Goal: Information Seeking & Learning: Learn about a topic

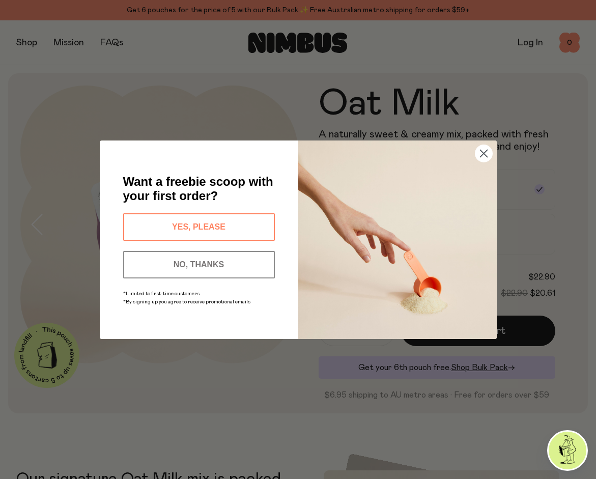
click at [487, 153] on circle "Close dialog" at bounding box center [483, 153] width 17 height 17
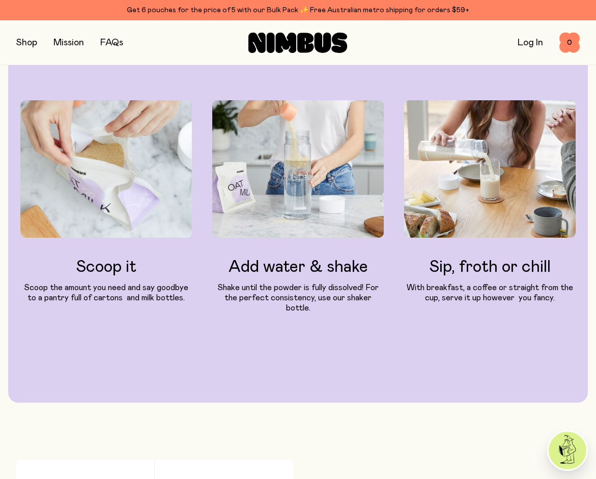
scroll to position [916, 0]
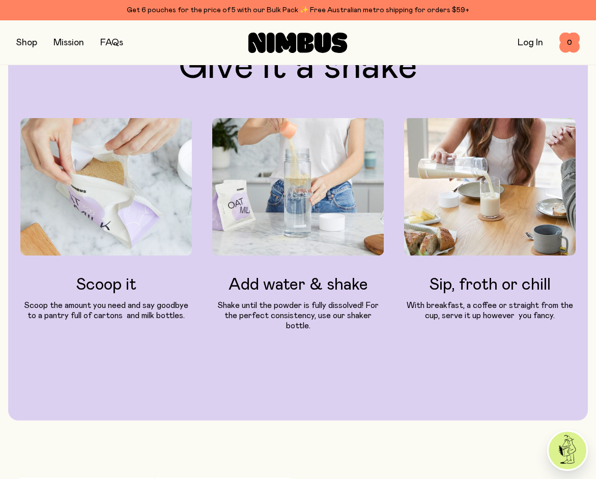
click at [279, 221] on img at bounding box center [298, 186] width 172 height 137
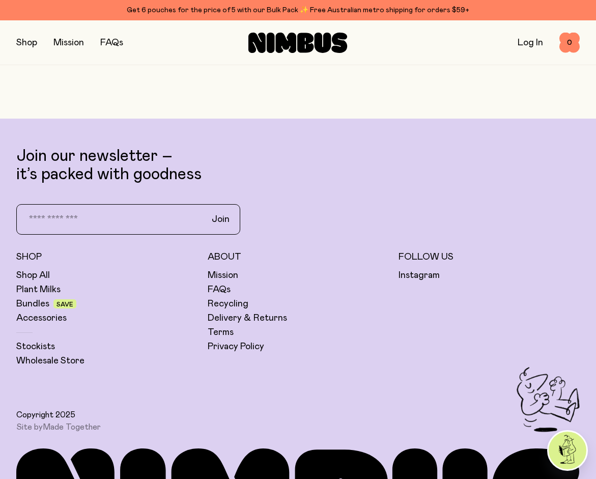
scroll to position [2393, 0]
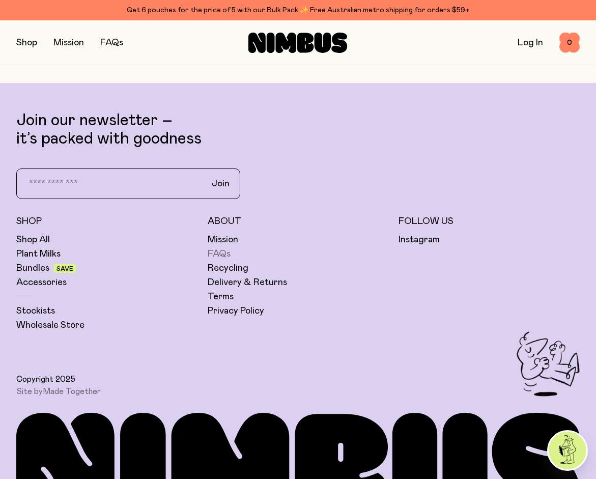
click at [221, 248] on link "FAQs" at bounding box center [219, 254] width 23 height 12
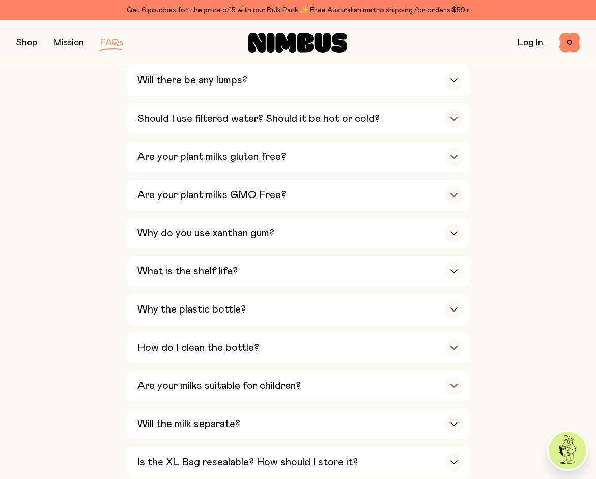
scroll to position [713, 0]
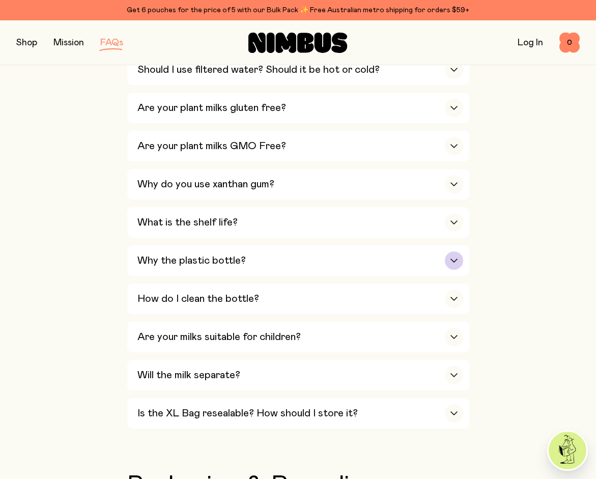
click at [459, 254] on div "button" at bounding box center [454, 260] width 18 height 18
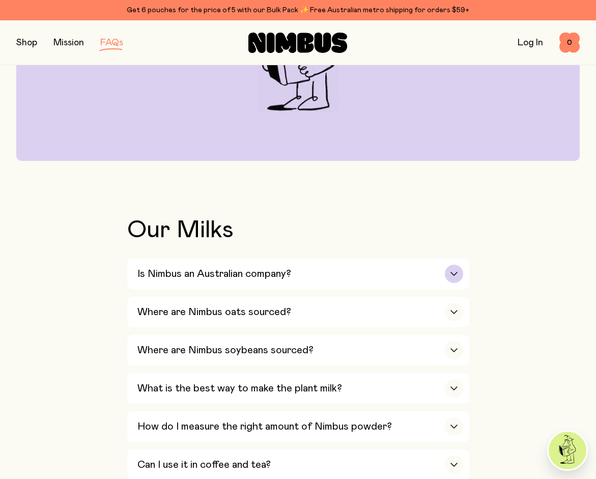
scroll to position [204, 0]
click at [455, 348] on icon "button" at bounding box center [454, 350] width 8 height 4
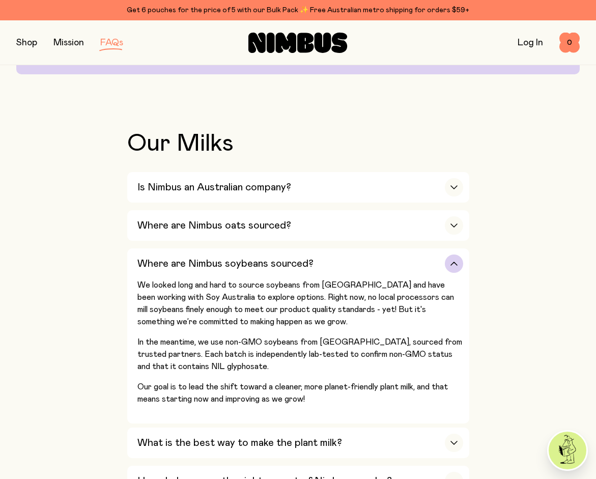
scroll to position [305, 0]
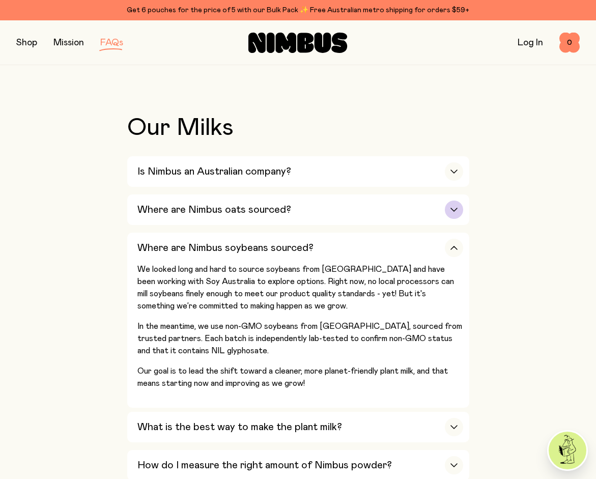
click at [460, 216] on div "button" at bounding box center [454, 210] width 18 height 18
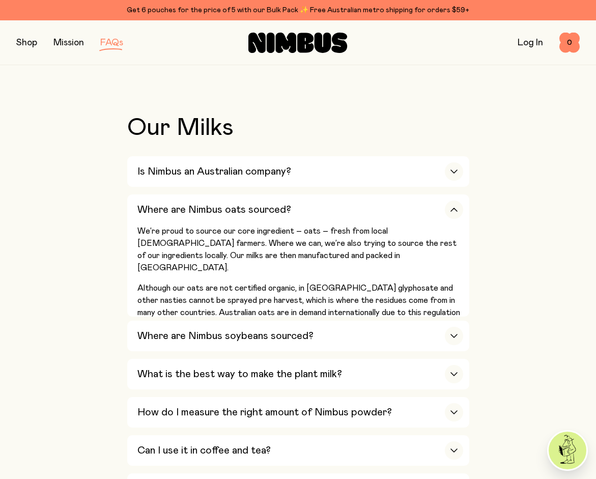
scroll to position [153, 0]
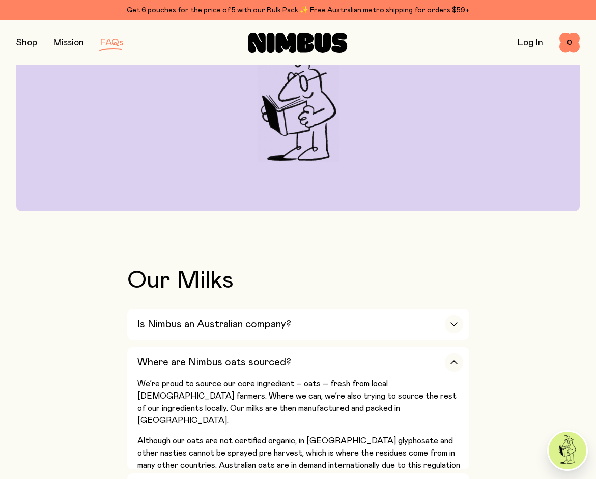
click at [22, 44] on button "button" at bounding box center [26, 43] width 21 height 14
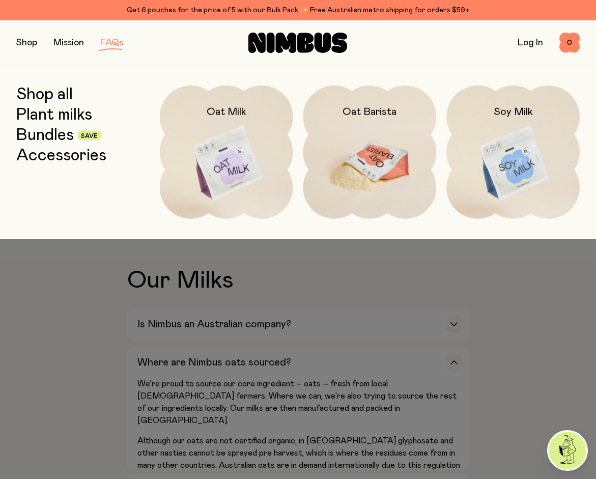
click at [362, 178] on img at bounding box center [369, 164] width 133 height 157
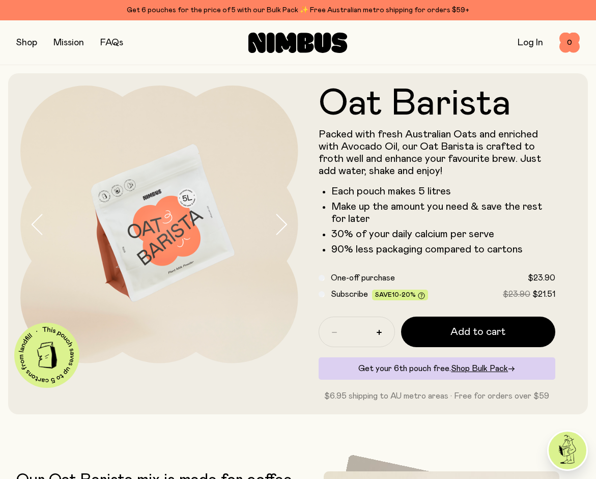
click at [285, 225] on icon "button" at bounding box center [281, 224] width 14 height 21
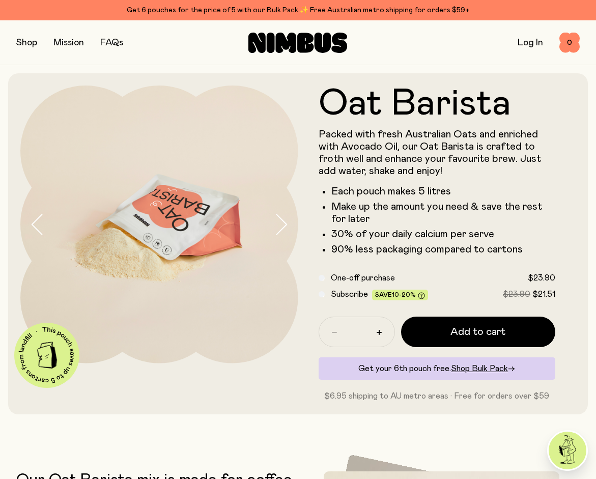
click at [285, 225] on icon "button" at bounding box center [281, 224] width 14 height 21
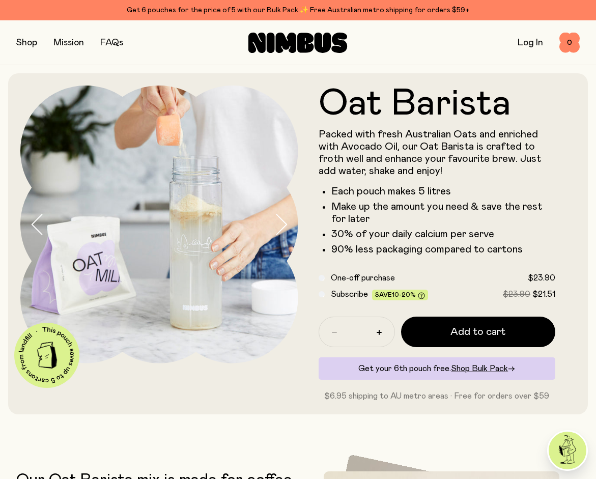
click at [285, 225] on icon "button" at bounding box center [281, 224] width 14 height 21
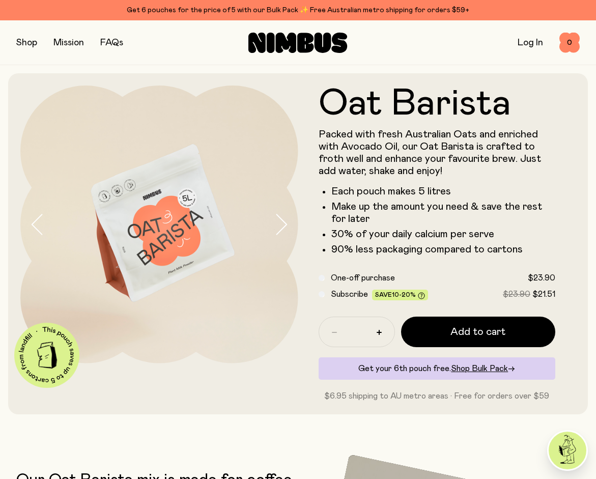
click at [285, 225] on icon "button" at bounding box center [281, 224] width 14 height 21
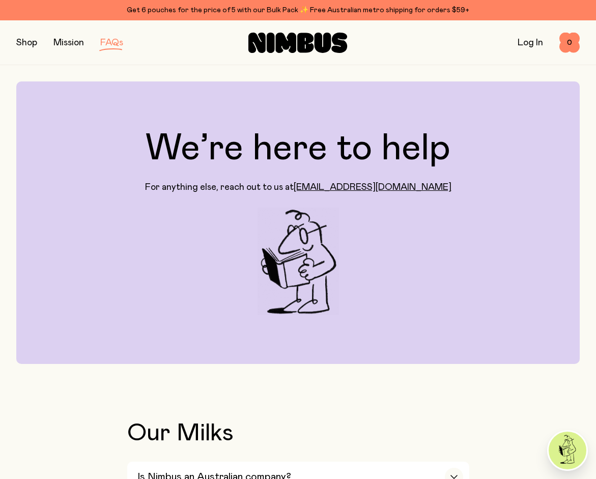
scroll to position [153, 0]
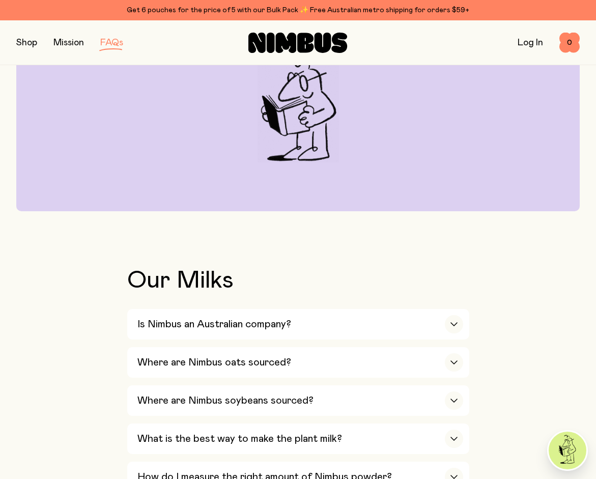
click at [24, 41] on button "button" at bounding box center [26, 43] width 21 height 14
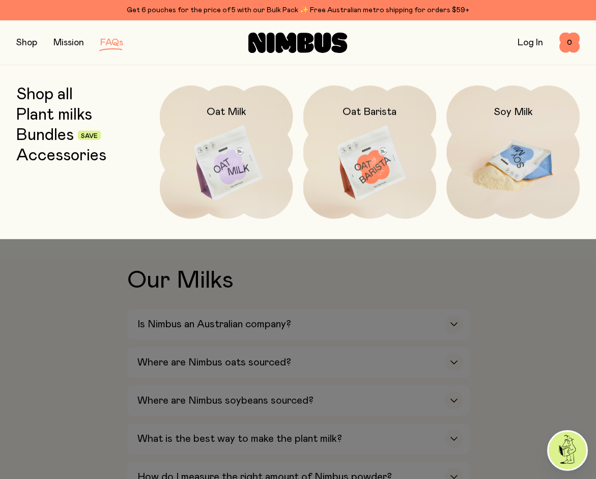
click at [503, 151] on img at bounding box center [512, 164] width 133 height 157
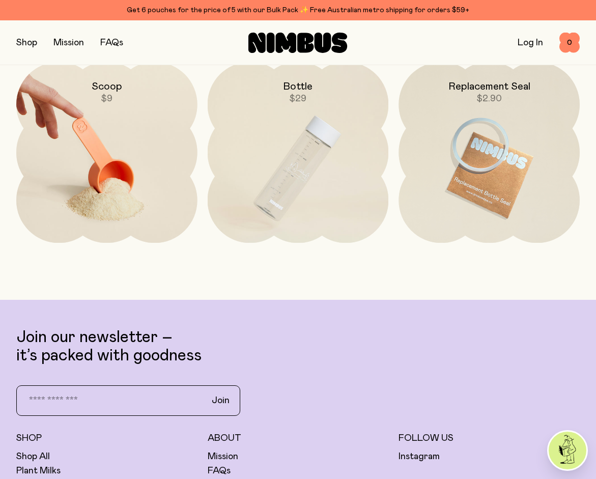
scroll to position [2291, 0]
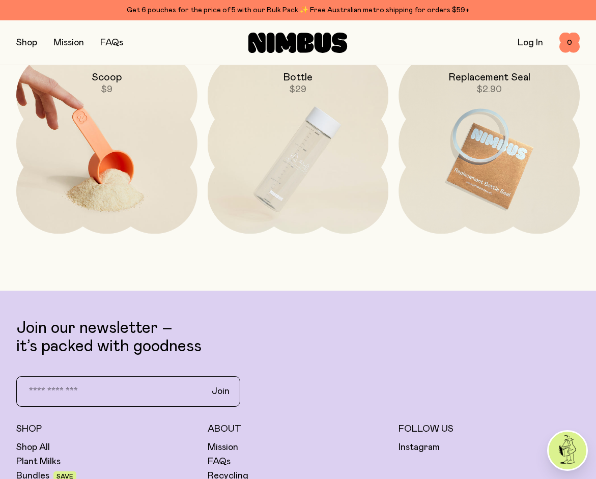
click at [99, 168] on img at bounding box center [106, 159] width 181 height 213
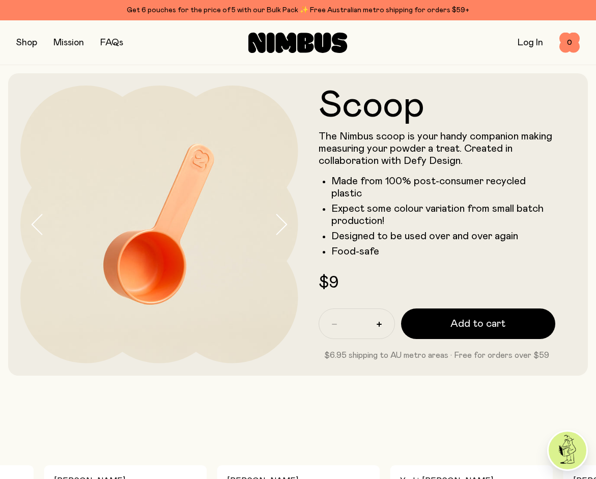
click at [113, 42] on link "FAQs" at bounding box center [111, 42] width 23 height 9
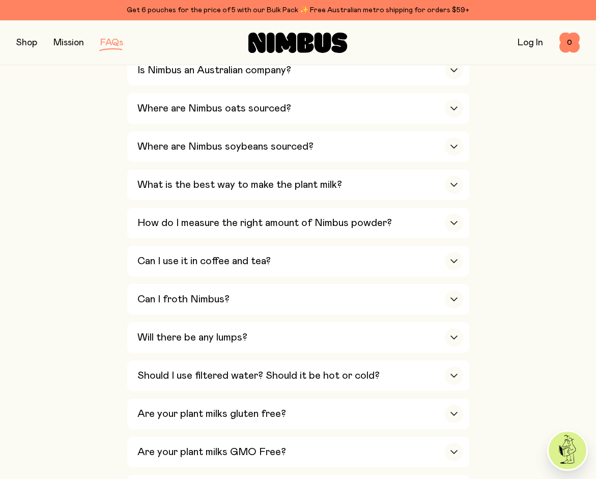
scroll to position [407, 0]
click at [453, 223] on div "button" at bounding box center [454, 222] width 18 height 18
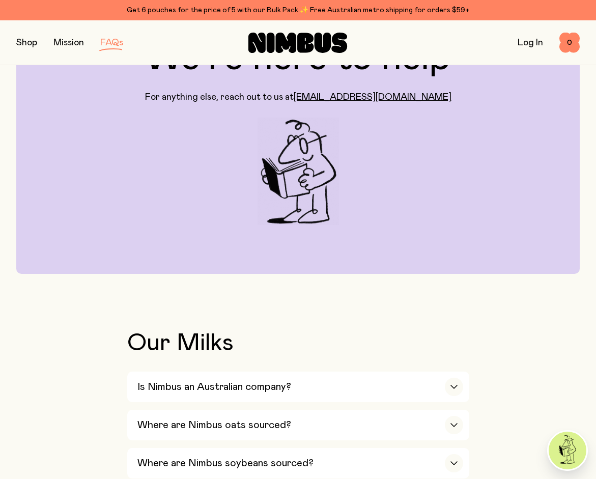
scroll to position [0, 0]
